Goal: Task Accomplishment & Management: Manage account settings

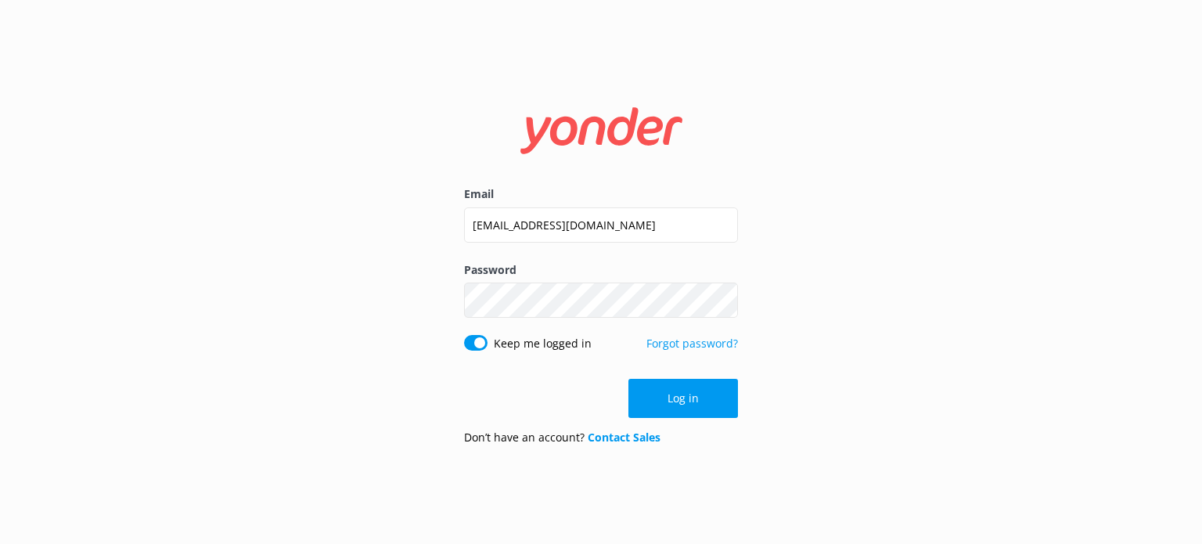
click at [725, 410] on button "Log in" at bounding box center [683, 398] width 110 height 39
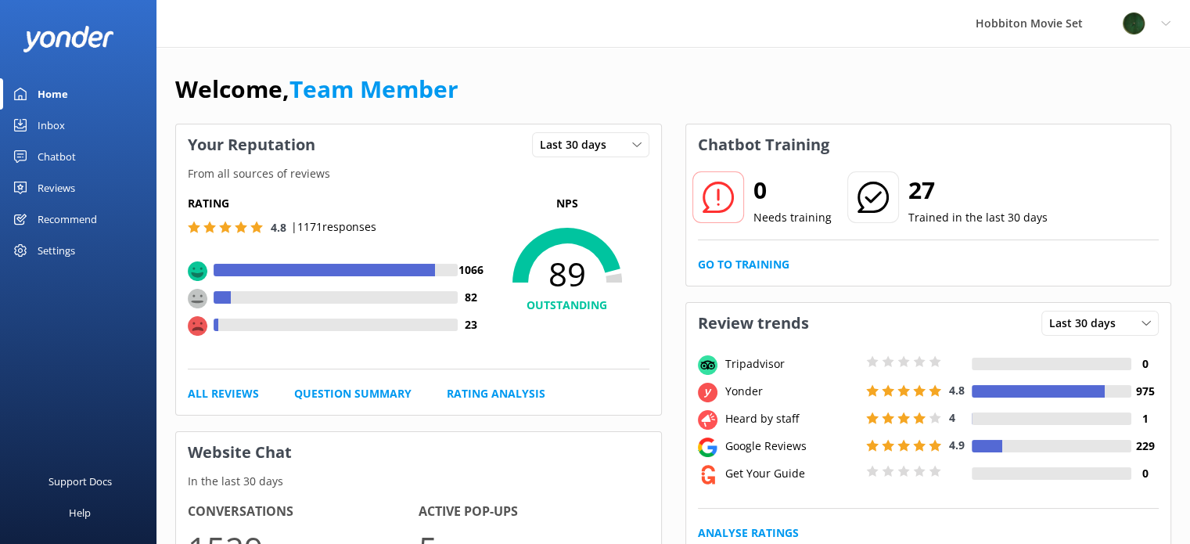
click at [50, 124] on div "Inbox" at bounding box center [51, 125] width 27 height 31
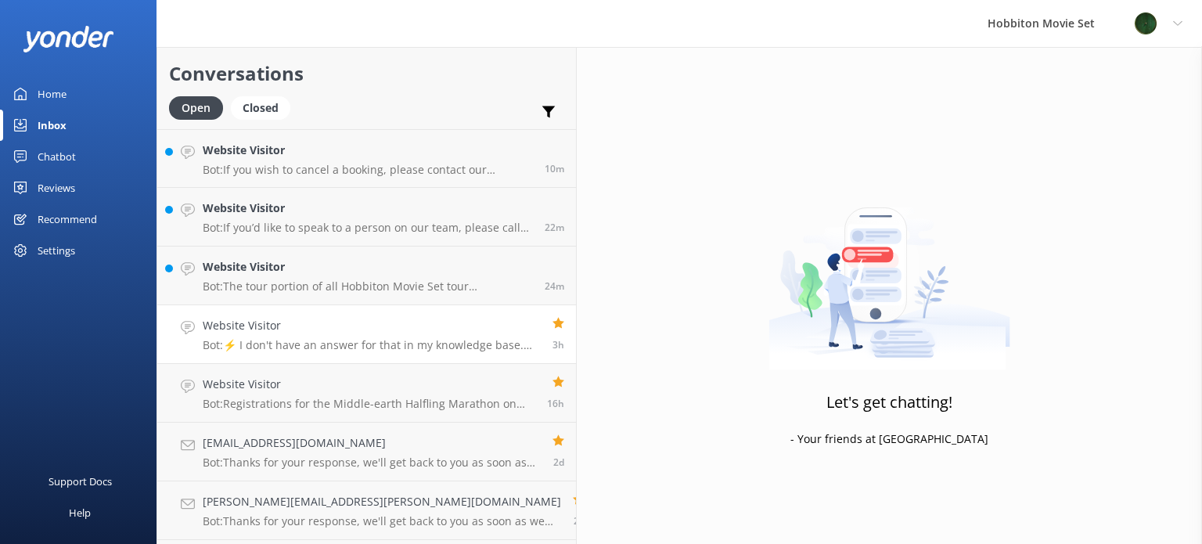
scroll to position [172, 0]
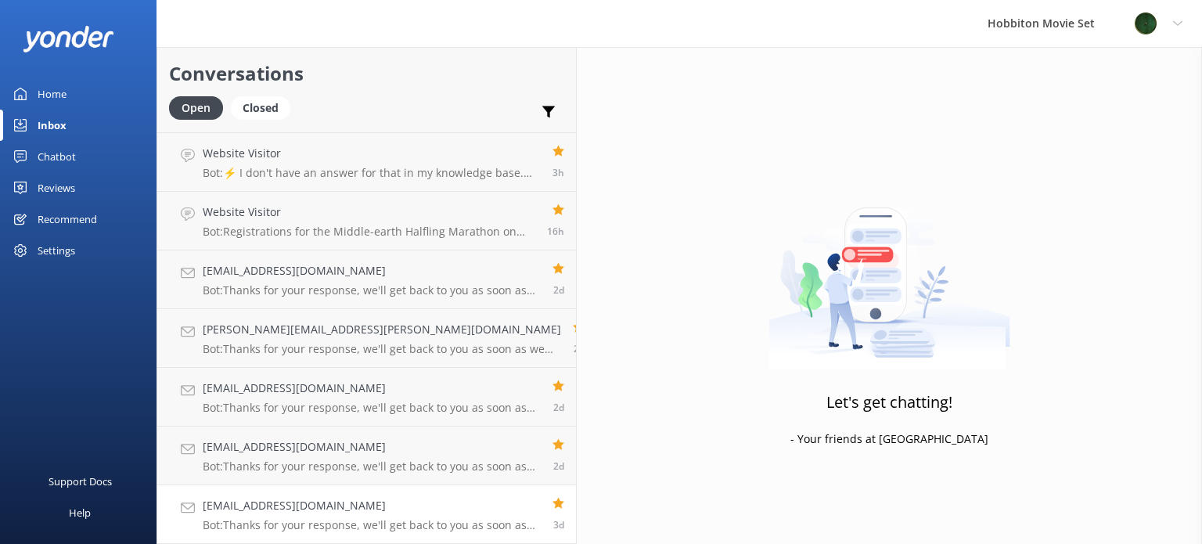
click at [376, 504] on h4 "[EMAIL_ADDRESS][DOMAIN_NAME]" at bounding box center [372, 505] width 338 height 17
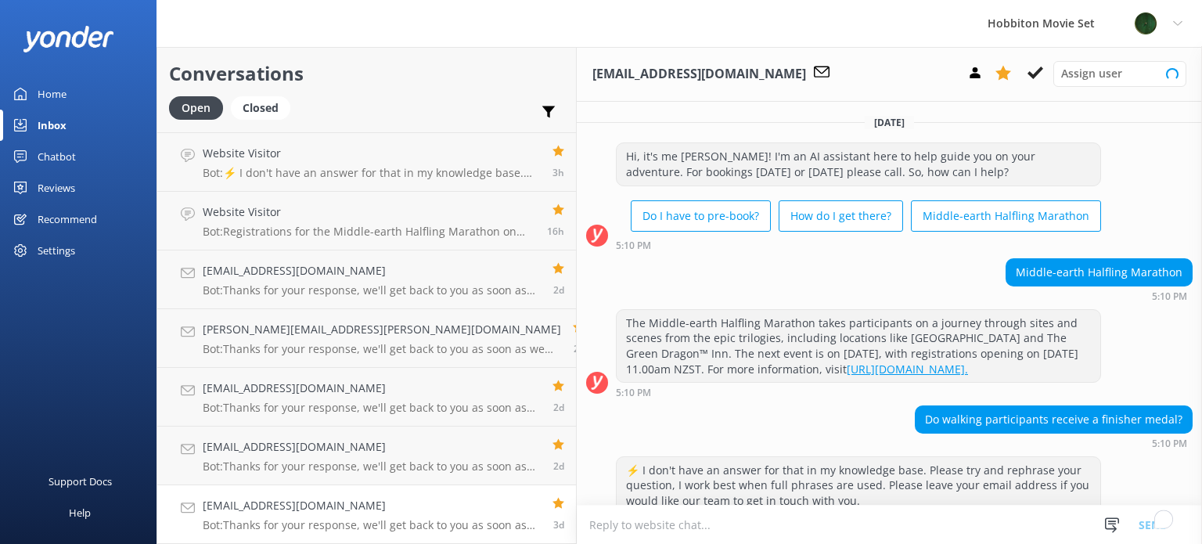
scroll to position [223, 0]
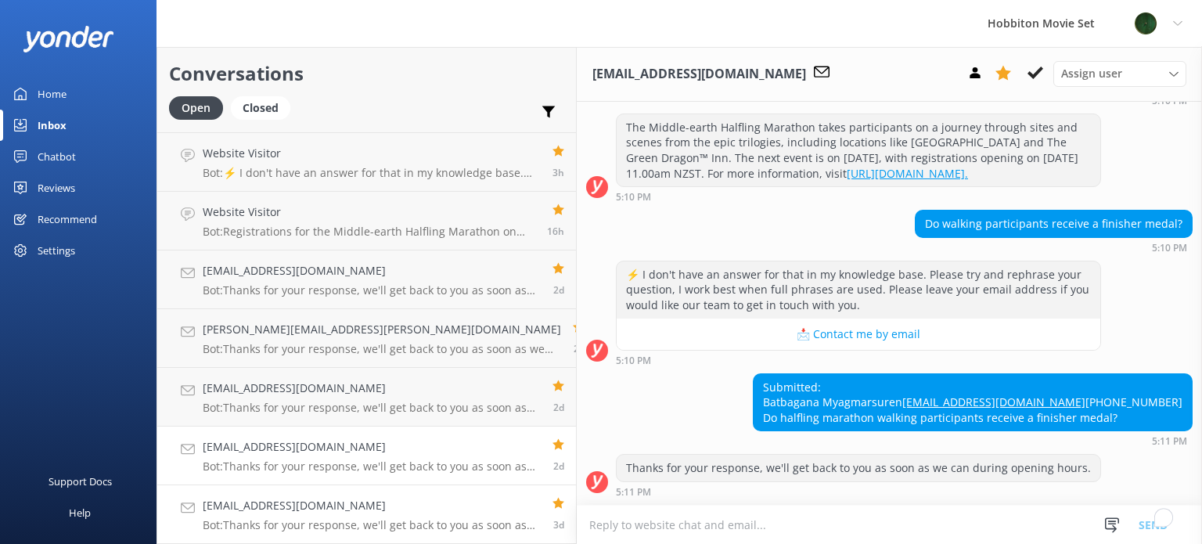
click at [347, 462] on p "Bot: Thanks for your response, we'll get back to you as soon as we can during o…" at bounding box center [372, 466] width 338 height 14
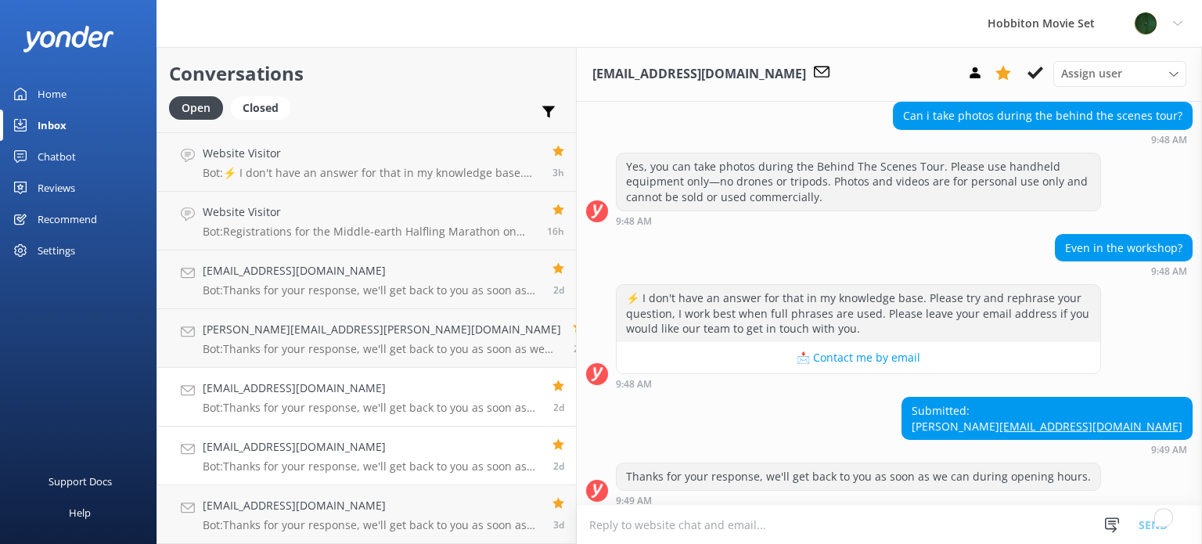
scroll to position [162, 0]
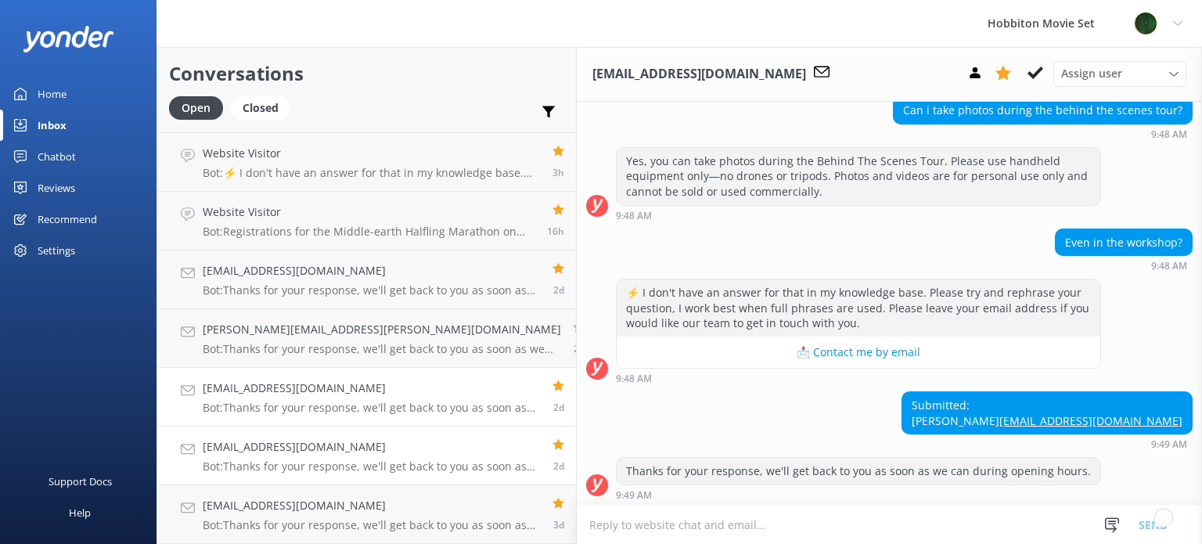
click at [333, 398] on div "[EMAIL_ADDRESS][DOMAIN_NAME] Bot: Thanks for your response, we'll get back to y…" at bounding box center [372, 397] width 338 height 34
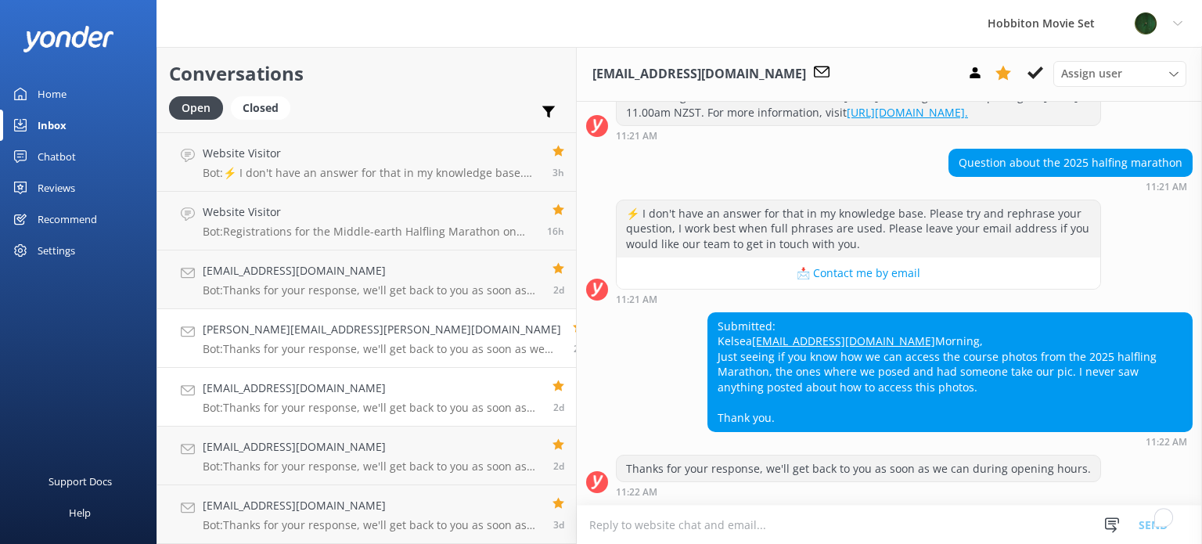
scroll to position [285, 0]
click at [344, 347] on p "Bot: Thanks for your response, we'll get back to you as soon as we can during o…" at bounding box center [382, 349] width 358 height 14
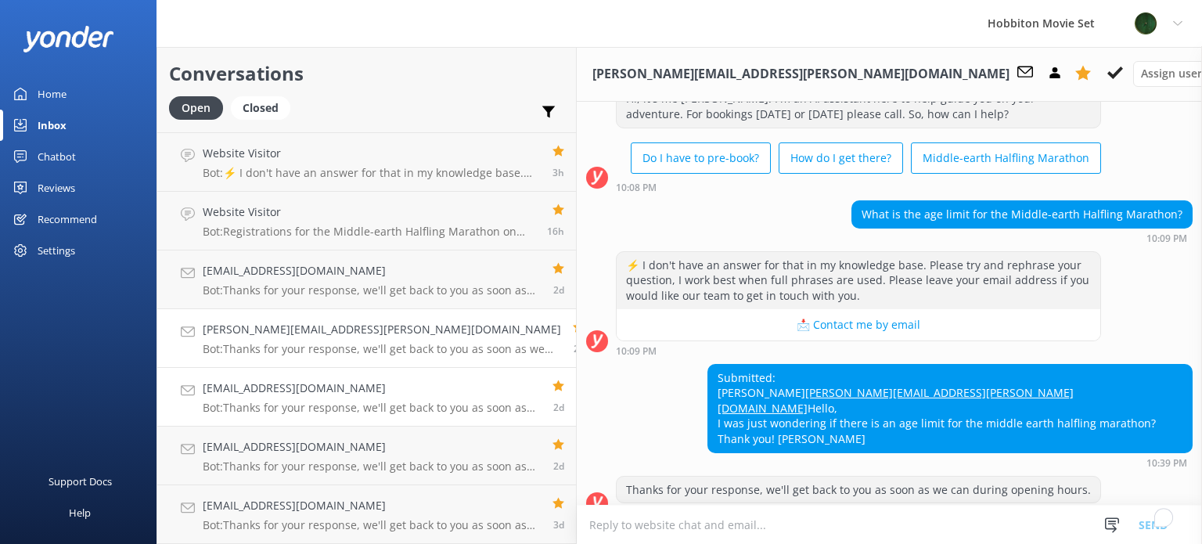
scroll to position [92, 0]
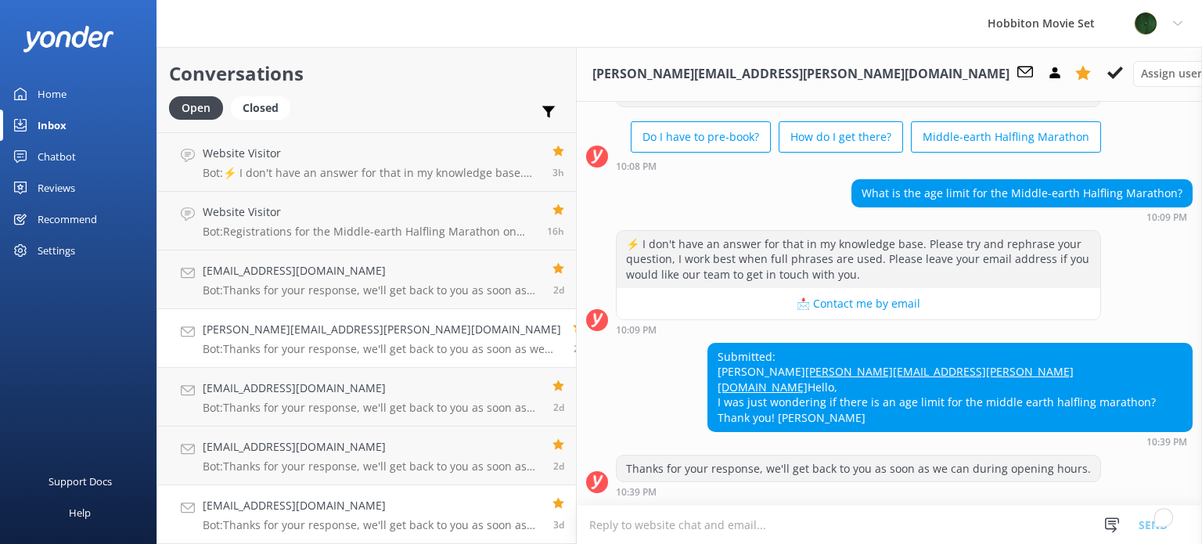
click at [326, 497] on h4 "[EMAIL_ADDRESS][DOMAIN_NAME]" at bounding box center [372, 505] width 338 height 17
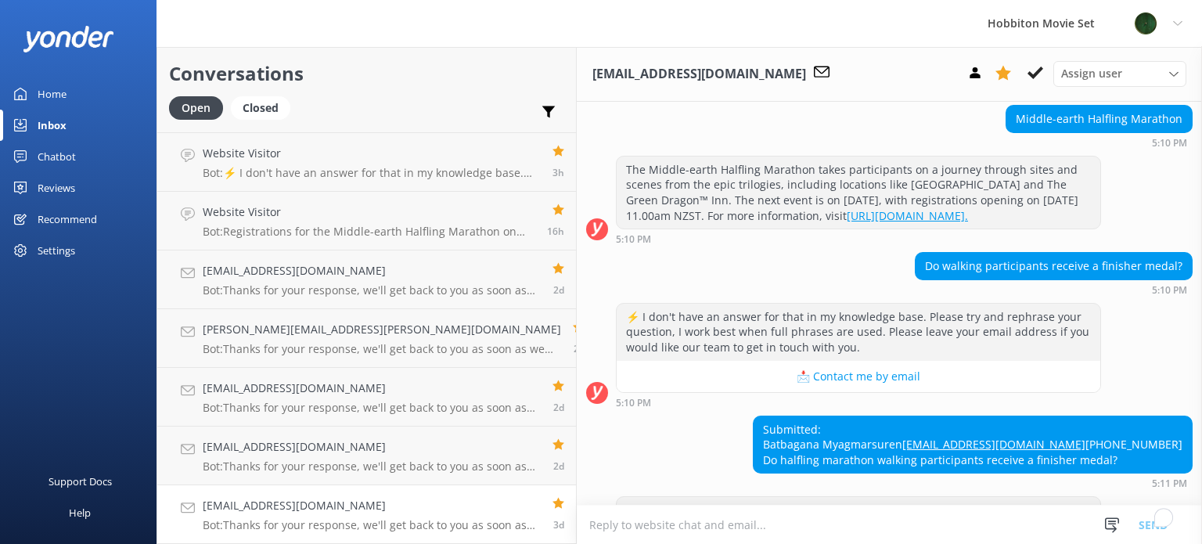
scroll to position [223, 0]
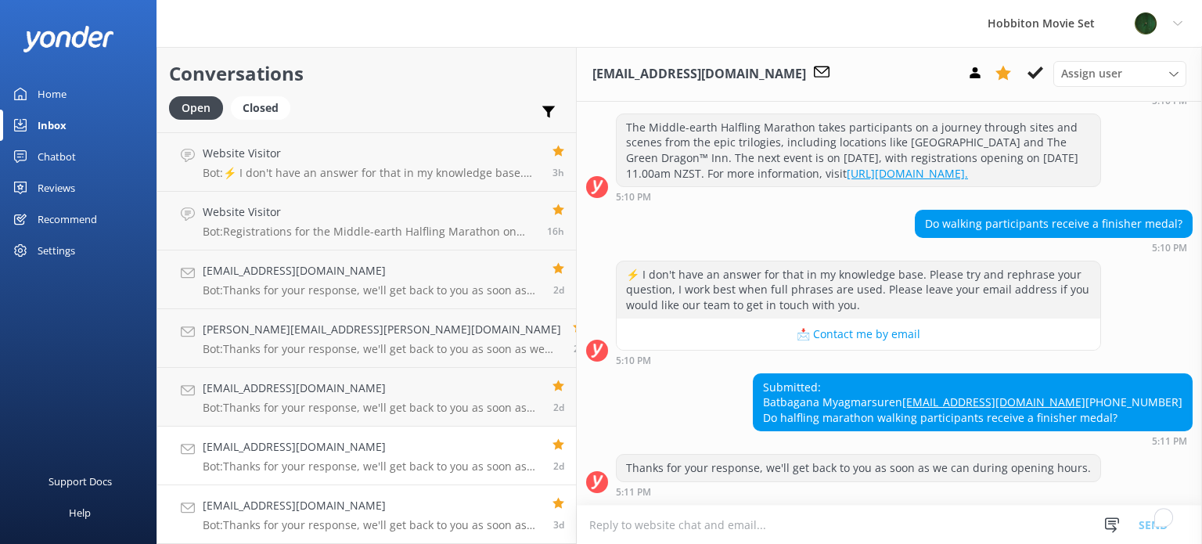
click at [376, 445] on h4 "[EMAIL_ADDRESS][DOMAIN_NAME]" at bounding box center [372, 446] width 338 height 17
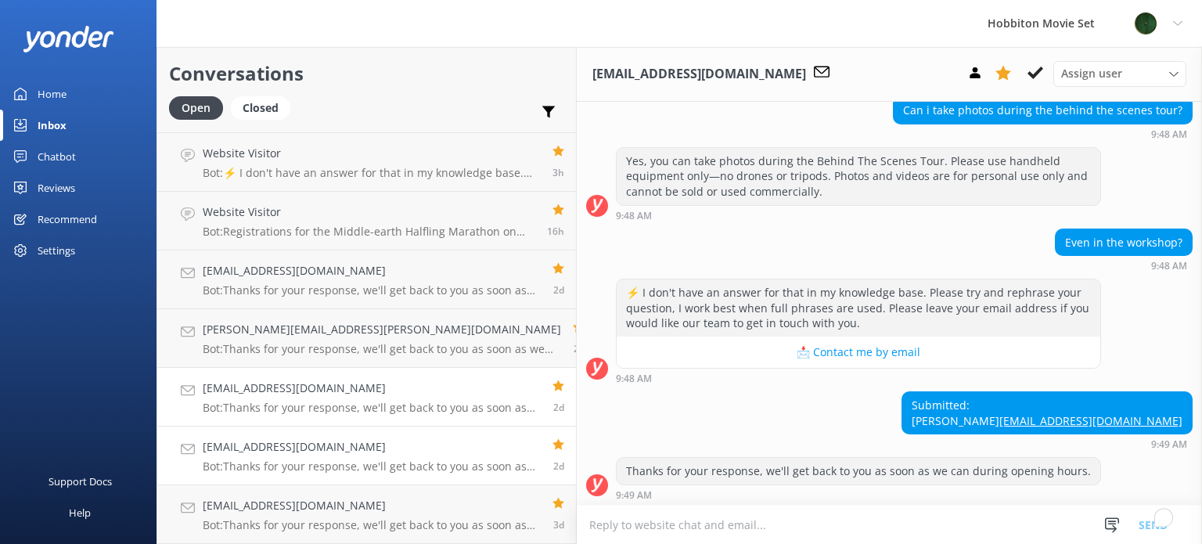
drag, startPoint x: 360, startPoint y: 415, endPoint x: 360, endPoint y: 375, distance: 39.9
click at [360, 412] on link "[EMAIL_ADDRESS][DOMAIN_NAME] Bot: Thanks for your response, we'll get back to y…" at bounding box center [366, 397] width 419 height 59
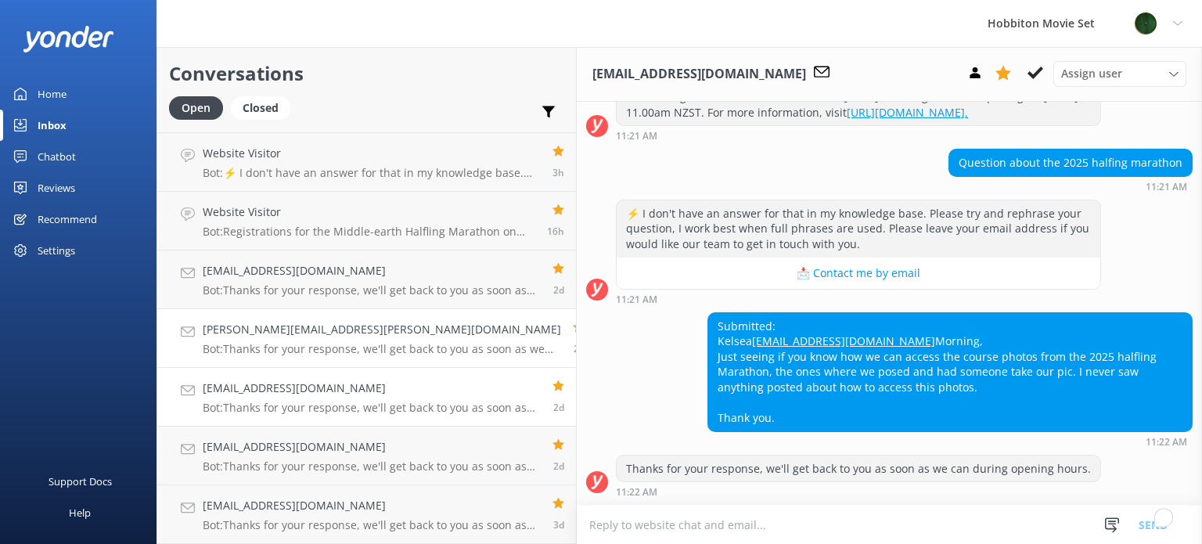
click at [357, 363] on link "[PERSON_NAME][EMAIL_ADDRESS][PERSON_NAME][DOMAIN_NAME] Bot: Thanks for your res…" at bounding box center [366, 338] width 419 height 59
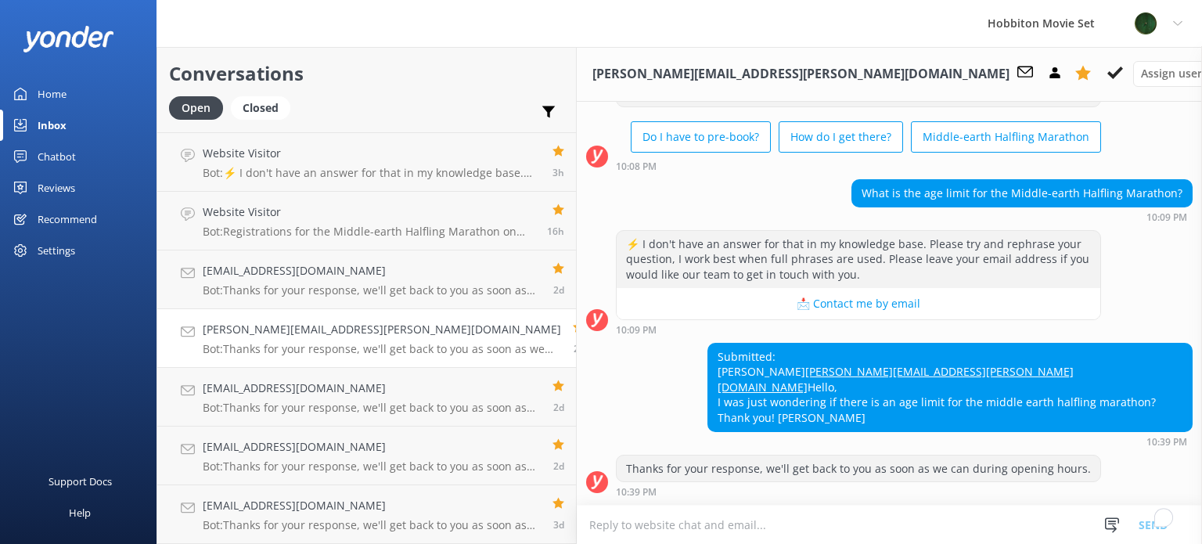
scroll to position [92, 0]
click at [345, 287] on p "Bot: Thanks for your response, we'll get back to you as soon as we can during o…" at bounding box center [372, 290] width 338 height 14
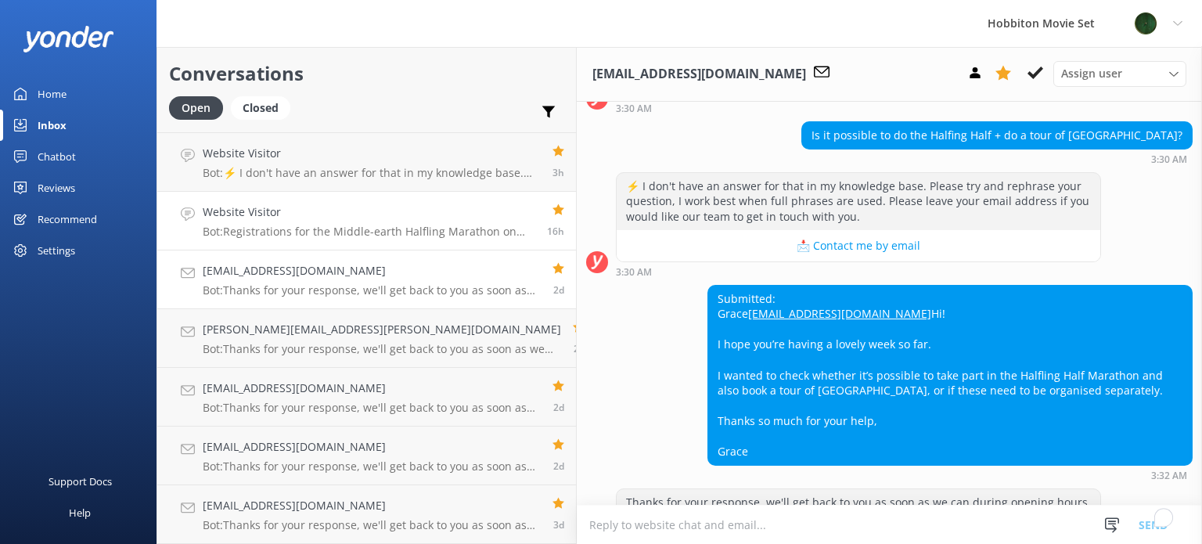
click at [336, 233] on p "Bot: Registrations for the Middle-earth Halfling Marathon on [DATE] will open o…" at bounding box center [369, 232] width 333 height 14
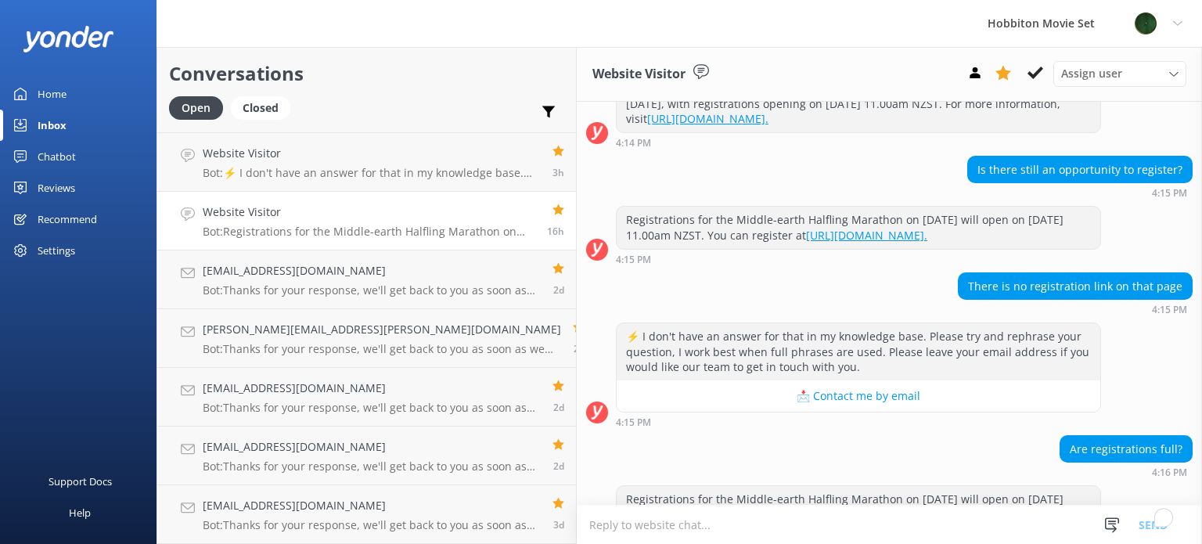
scroll to position [293, 0]
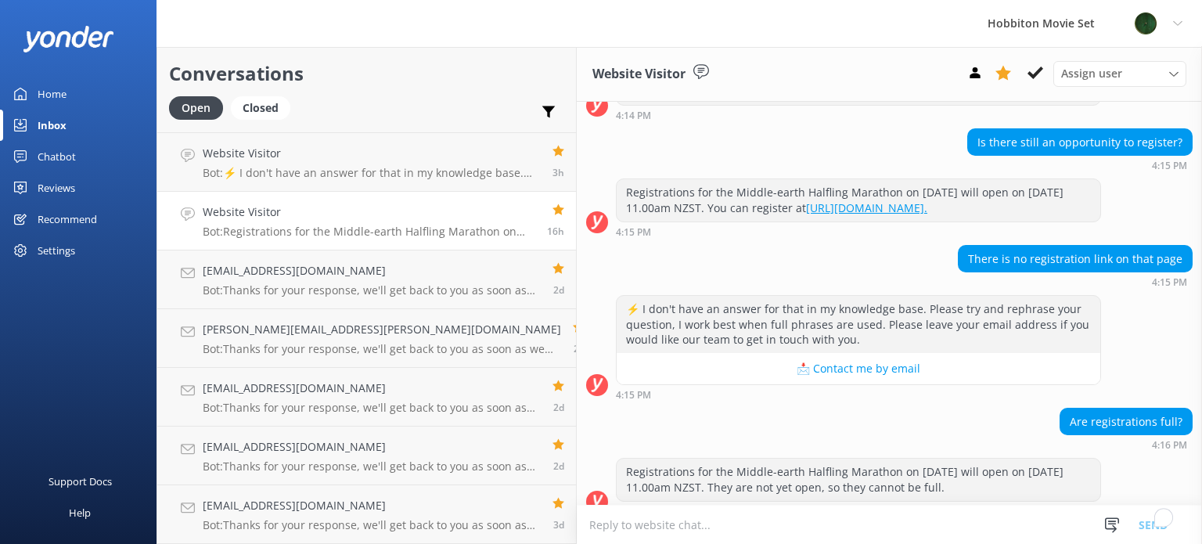
drag, startPoint x: 617, startPoint y: 472, endPoint x: 839, endPoint y: 478, distance: 222.3
click at [829, 481] on div "Registrations for the Middle-earth Halfling Marathon on [DATE] will open on [DA…" at bounding box center [859, 479] width 484 height 41
click at [841, 478] on div "Registrations for the Middle-earth Halfling Marathon on [DATE] will open on [DA…" at bounding box center [859, 479] width 484 height 41
click at [1094, 458] on div "Registrations for the Middle-earth Halfling Marathon on [DATE] will open on [DA…" at bounding box center [889, 487] width 625 height 58
drag, startPoint x: 906, startPoint y: 176, endPoint x: 1058, endPoint y: 174, distance: 151.8
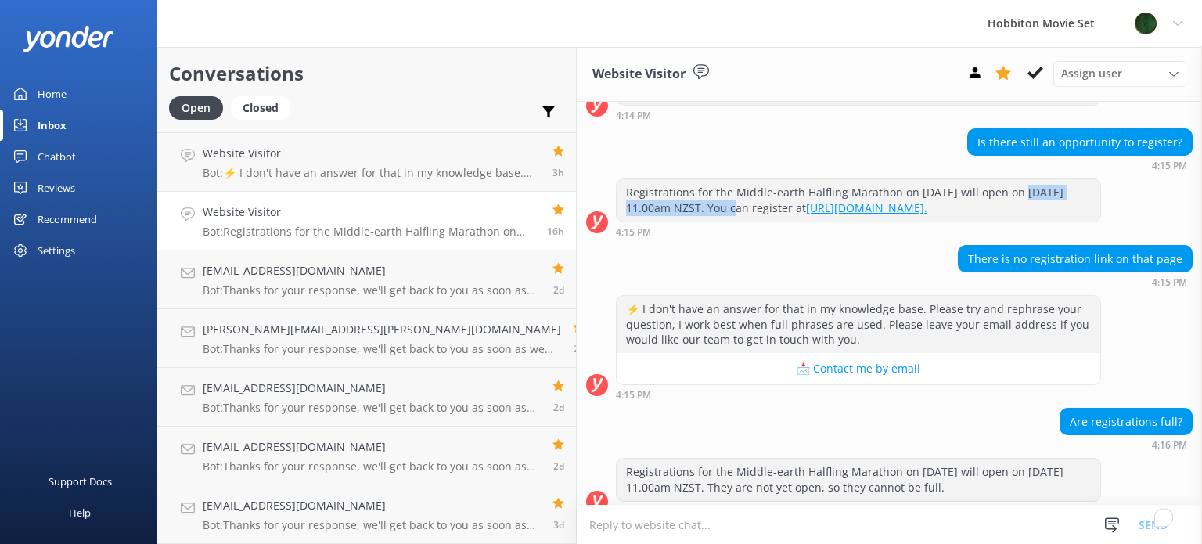
click at [1058, 179] on div "Registrations for the Middle-earth Halfling Marathon on [DATE] will open on [DA…" at bounding box center [859, 199] width 484 height 41
click at [1074, 180] on div "Registrations for the Middle-earth Halfling Marathon on [DATE] will open on [DA…" at bounding box center [889, 207] width 625 height 58
click at [1059, 193] on div "Registrations for the Middle-earth Halfling Marathon on [DATE] will open on [DA…" at bounding box center [859, 199] width 484 height 41
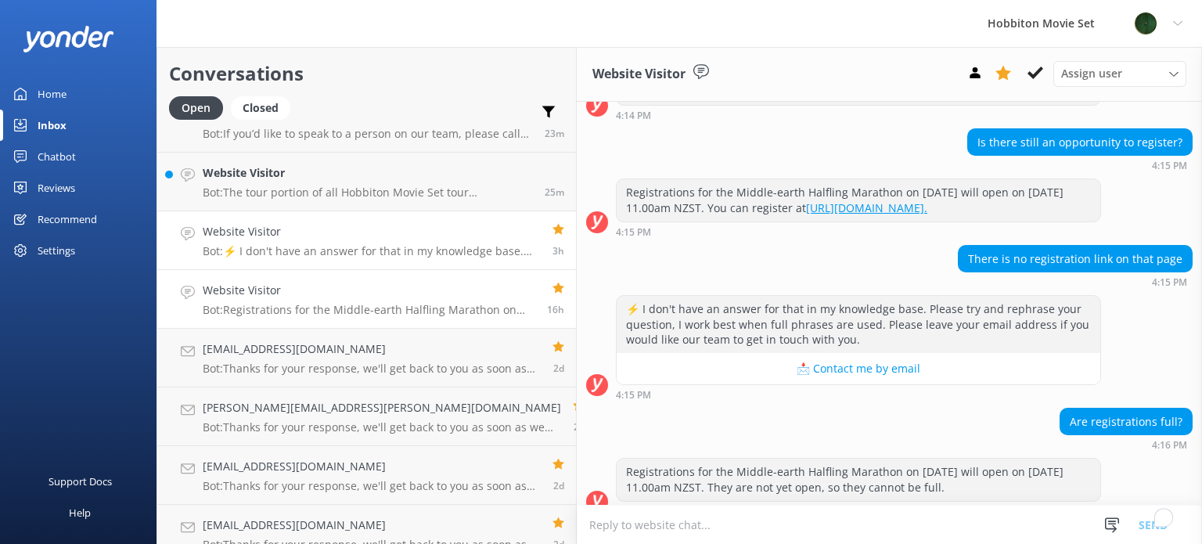
click at [350, 251] on p "Bot: ⚡ I don't have an answer for that in my knowledge base. Please try and rep…" at bounding box center [372, 251] width 338 height 14
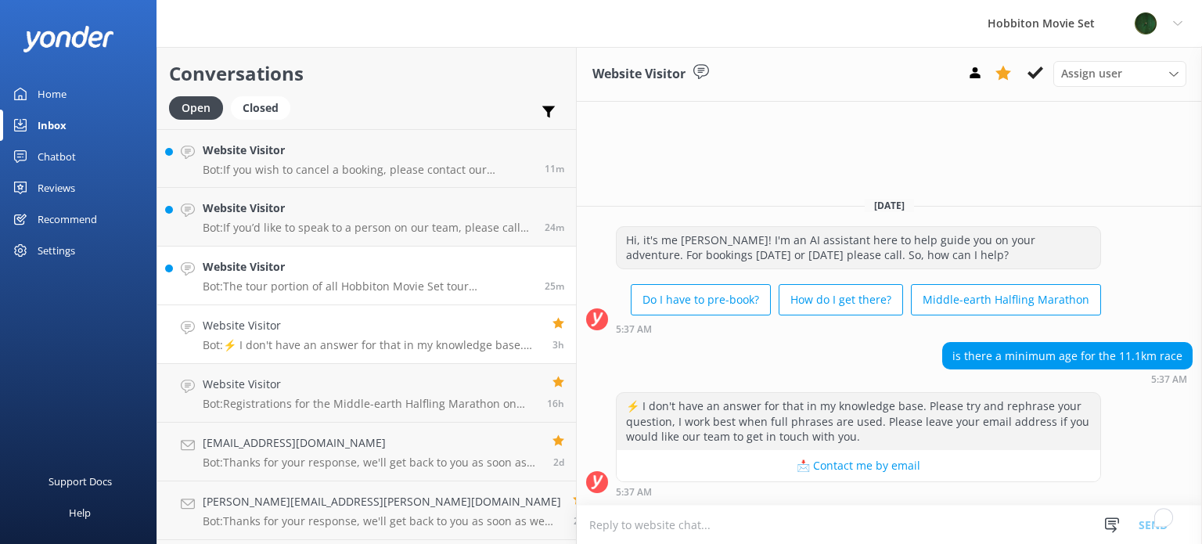
click at [302, 273] on h4 "Website Visitor" at bounding box center [368, 266] width 330 height 17
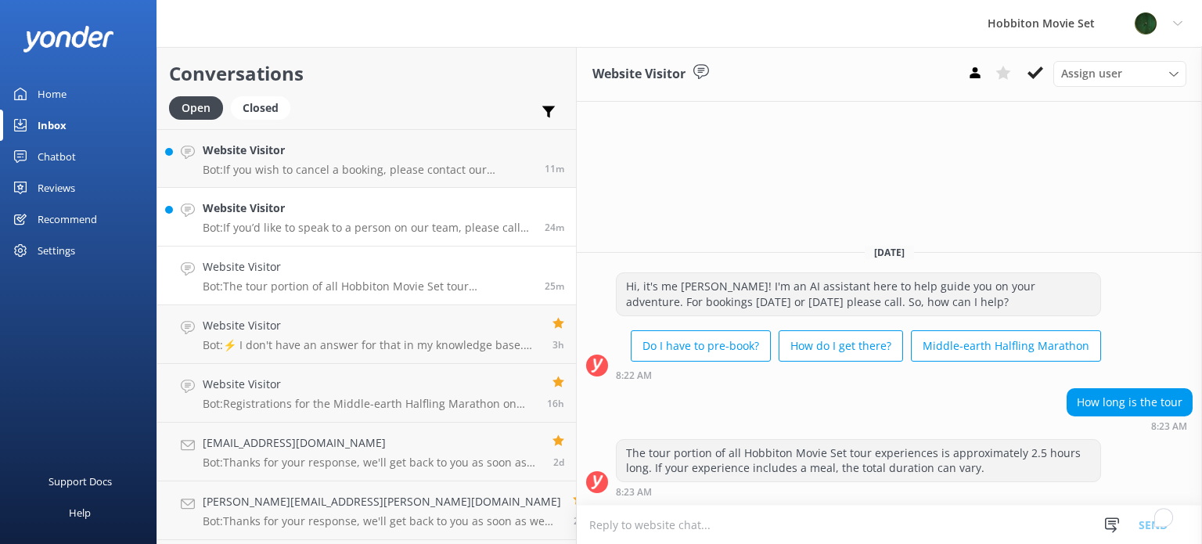
click at [313, 228] on p "Bot: If you’d like to speak to a person on our team, please call [PHONE_NUMBER]…" at bounding box center [368, 228] width 330 height 14
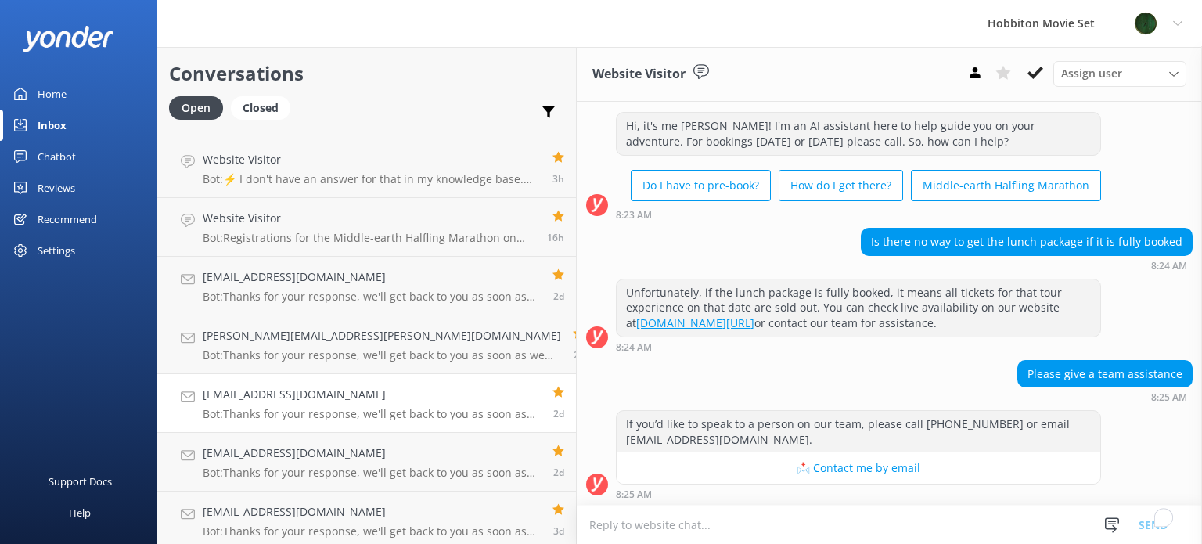
scroll to position [172, 0]
